Goal: Information Seeking & Learning: Learn about a topic

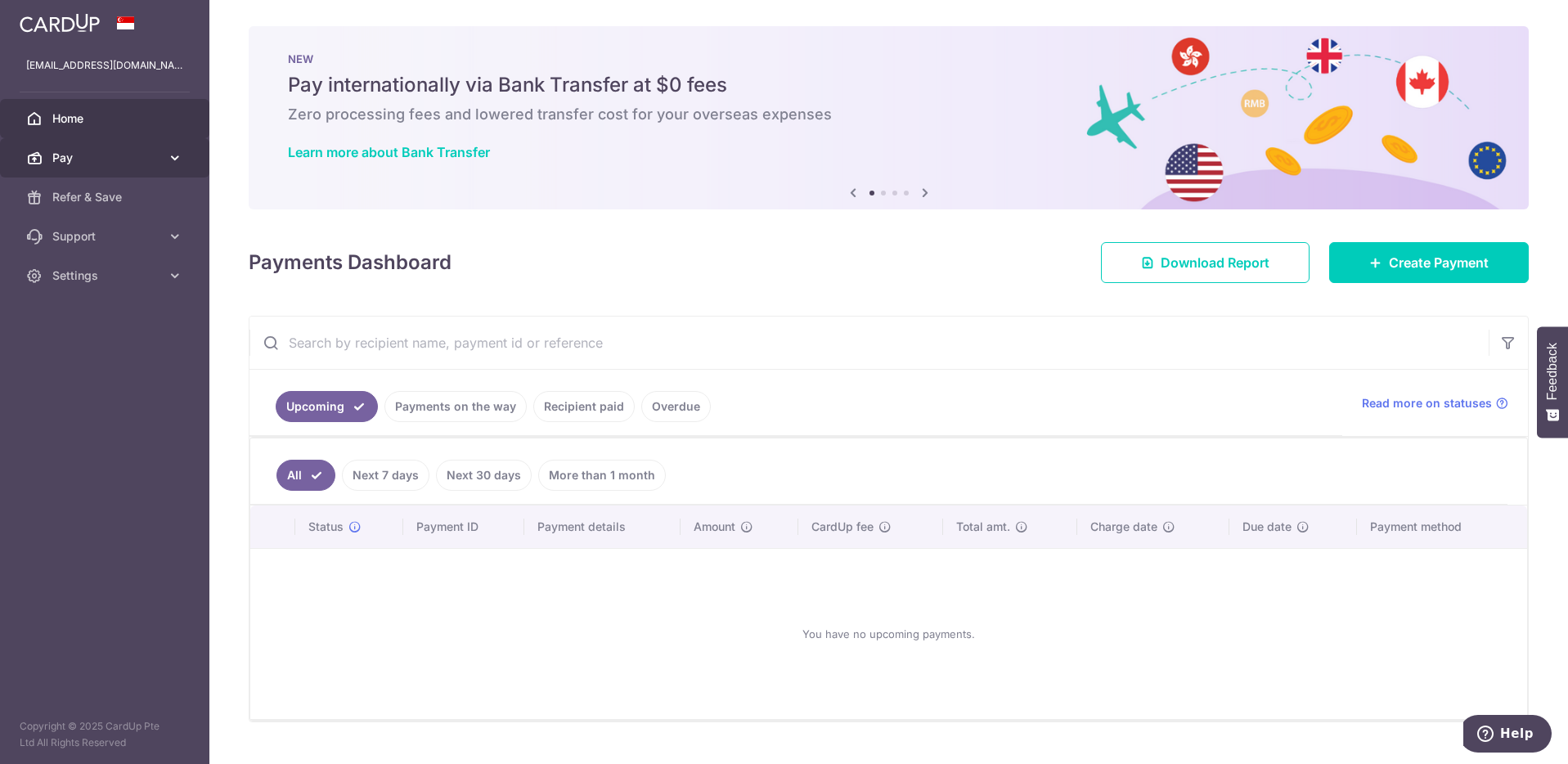
click at [131, 149] on link "Pay" at bounding box center [105, 158] width 210 height 40
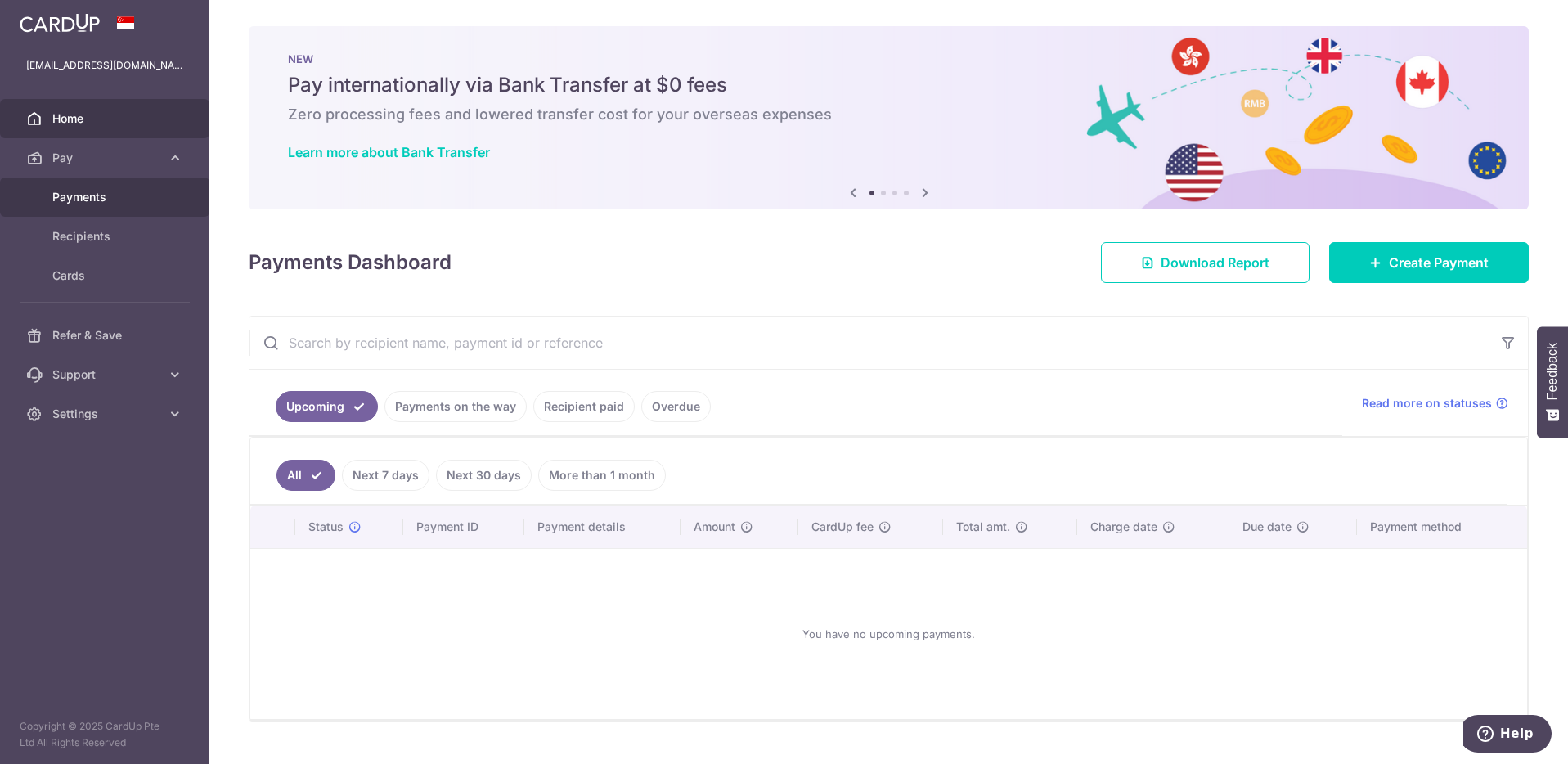
click at [140, 199] on span "Payments" at bounding box center [107, 197] width 108 height 16
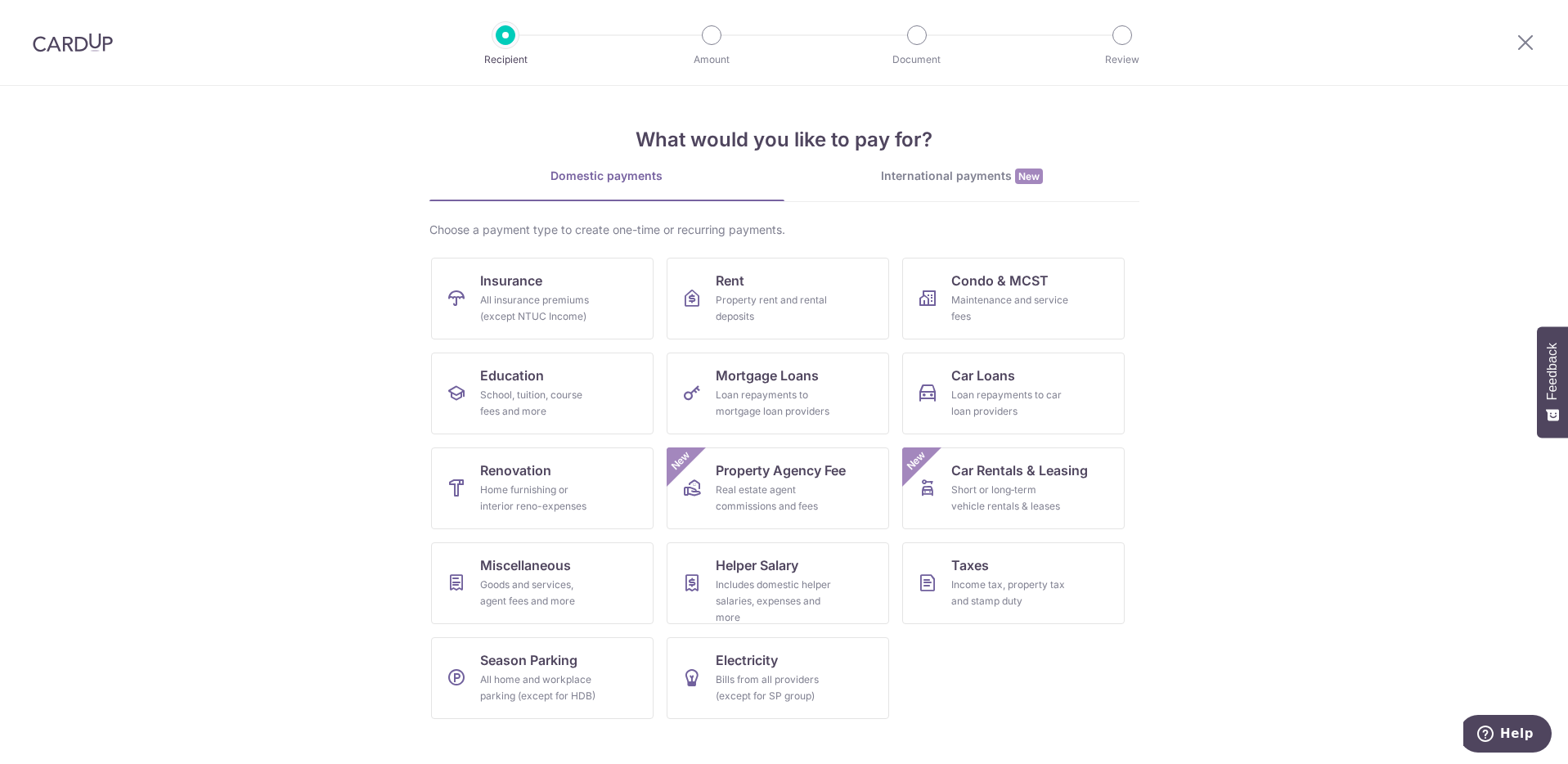
click at [95, 43] on img at bounding box center [72, 42] width 80 height 20
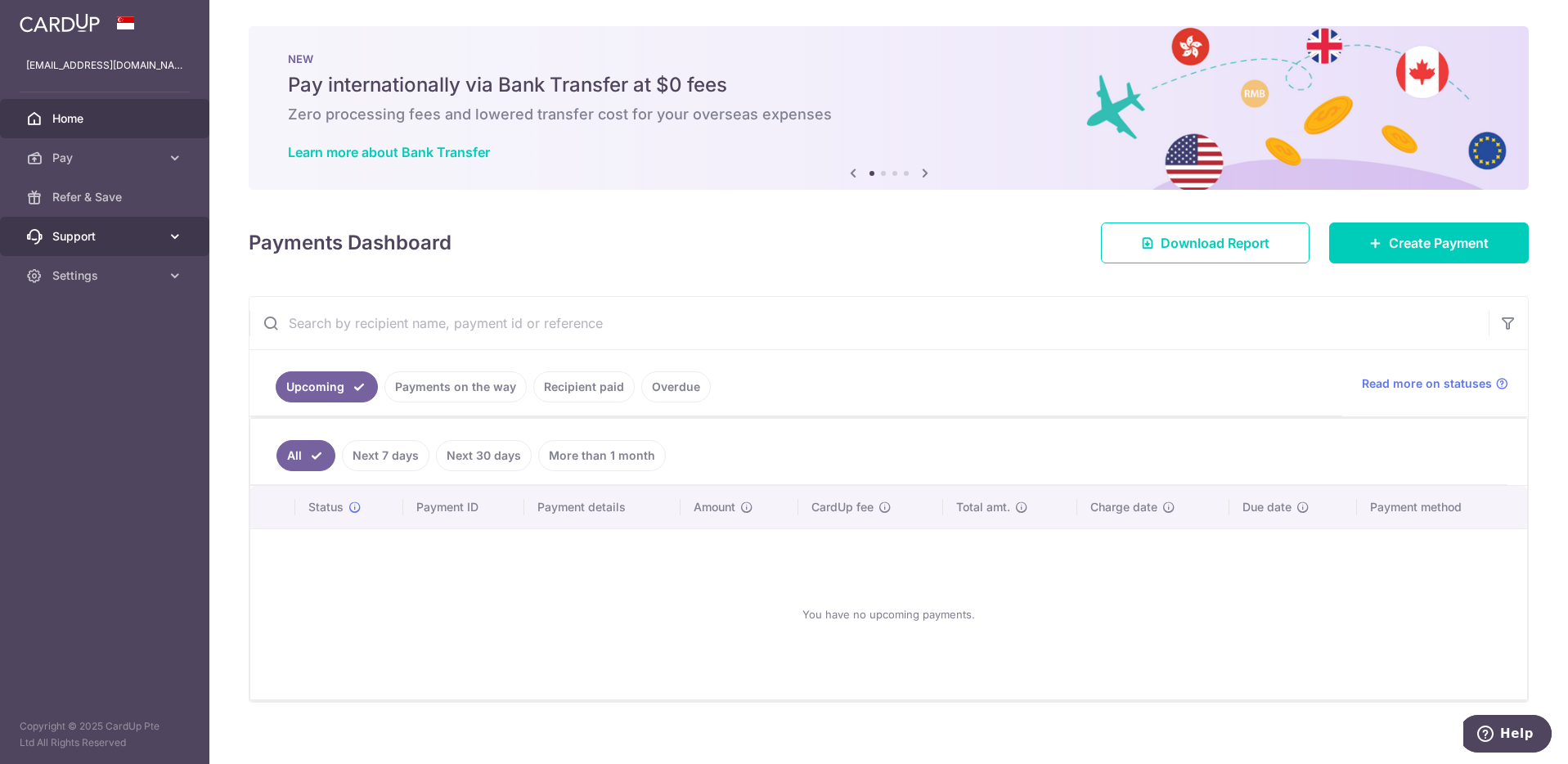
click at [131, 243] on span "Support" at bounding box center [107, 236] width 108 height 16
click at [119, 367] on span "Settings" at bounding box center [107, 375] width 108 height 16
click at [67, 26] on img at bounding box center [59, 22] width 80 height 20
click at [80, 230] on span "Support" at bounding box center [107, 236] width 108 height 16
click at [76, 288] on link "FAQ" at bounding box center [105, 276] width 210 height 40
